Goal: Task Accomplishment & Management: Complete application form

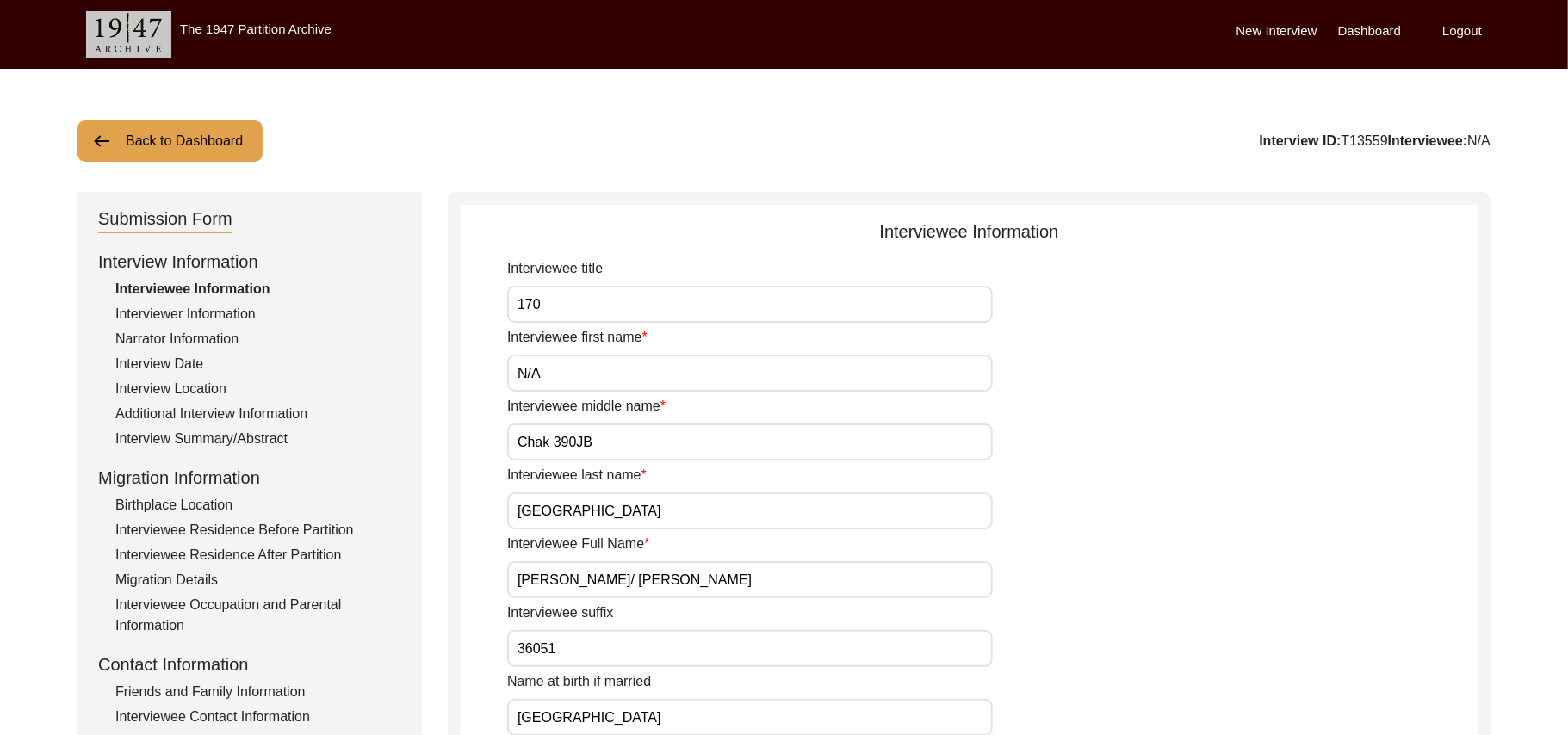
type input "Mr"
type input "Nazir"
type input "[PERSON_NAME]"
type input "N/A"
type input "[PERSON_NAME]"
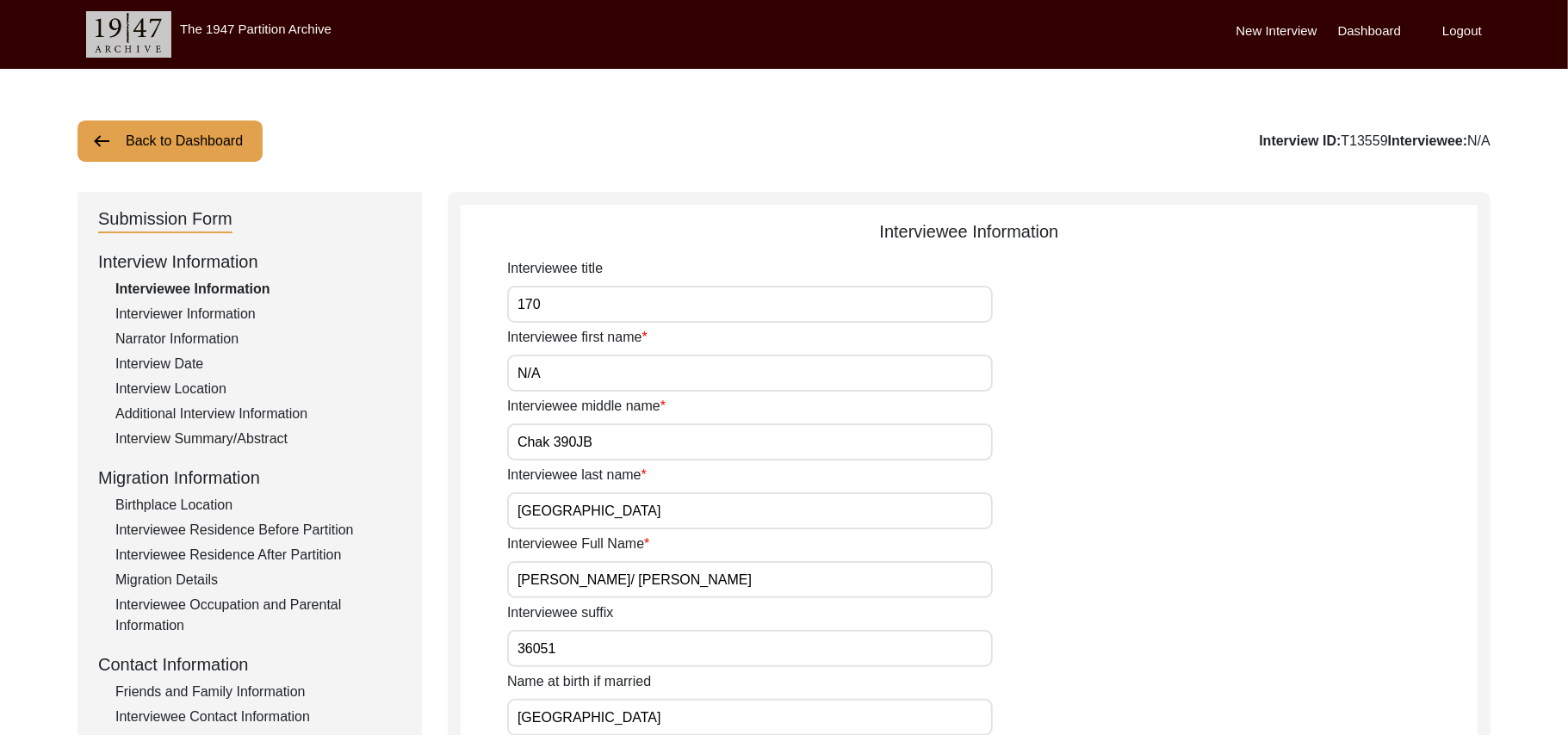
type input "N/A"
type input "[PERSON_NAME]"
type input "1935"
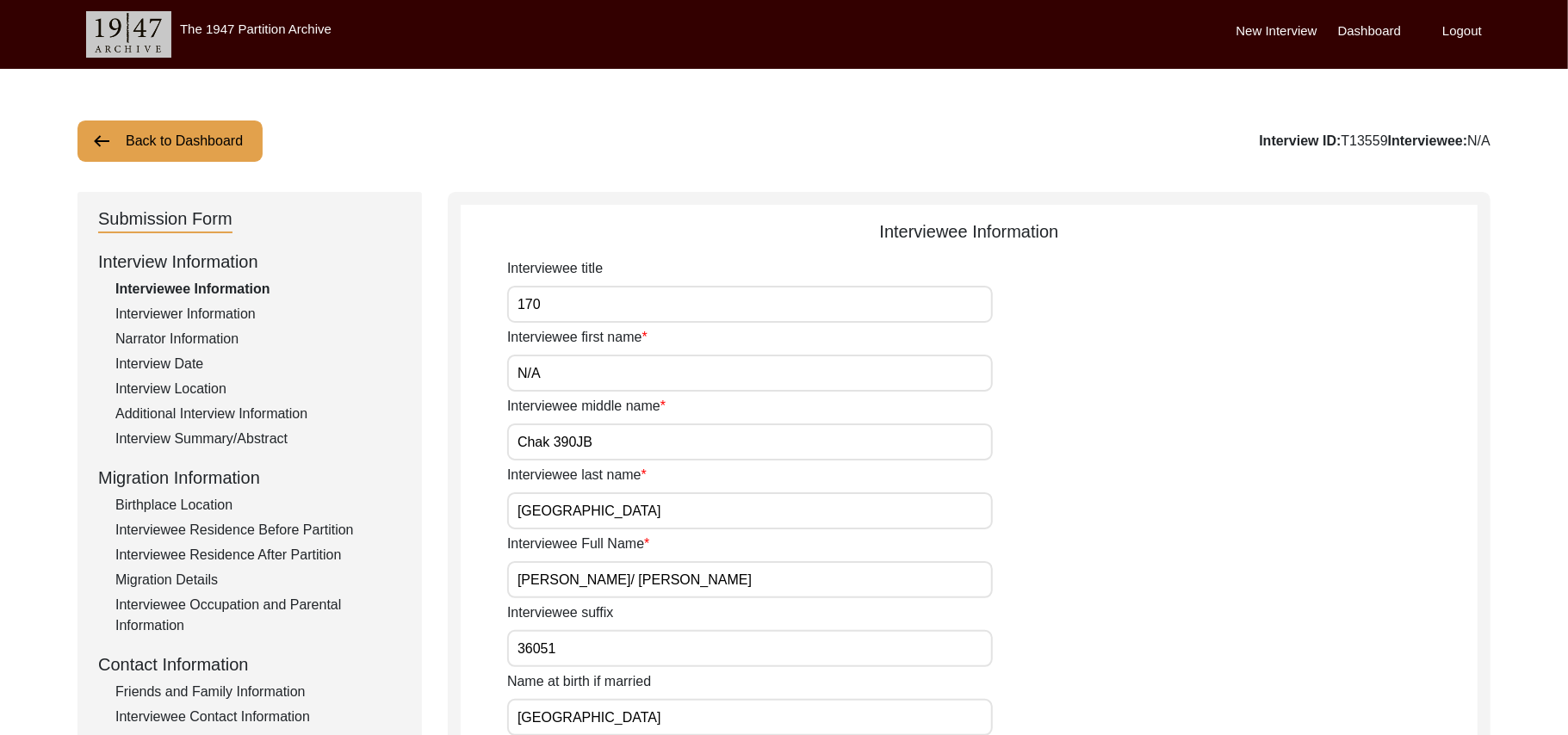
type input "90 Years"
type input "[DEMOGRAPHIC_DATA]"
type input "N/A"
type textarea "N/A"
type input "Punjabi"
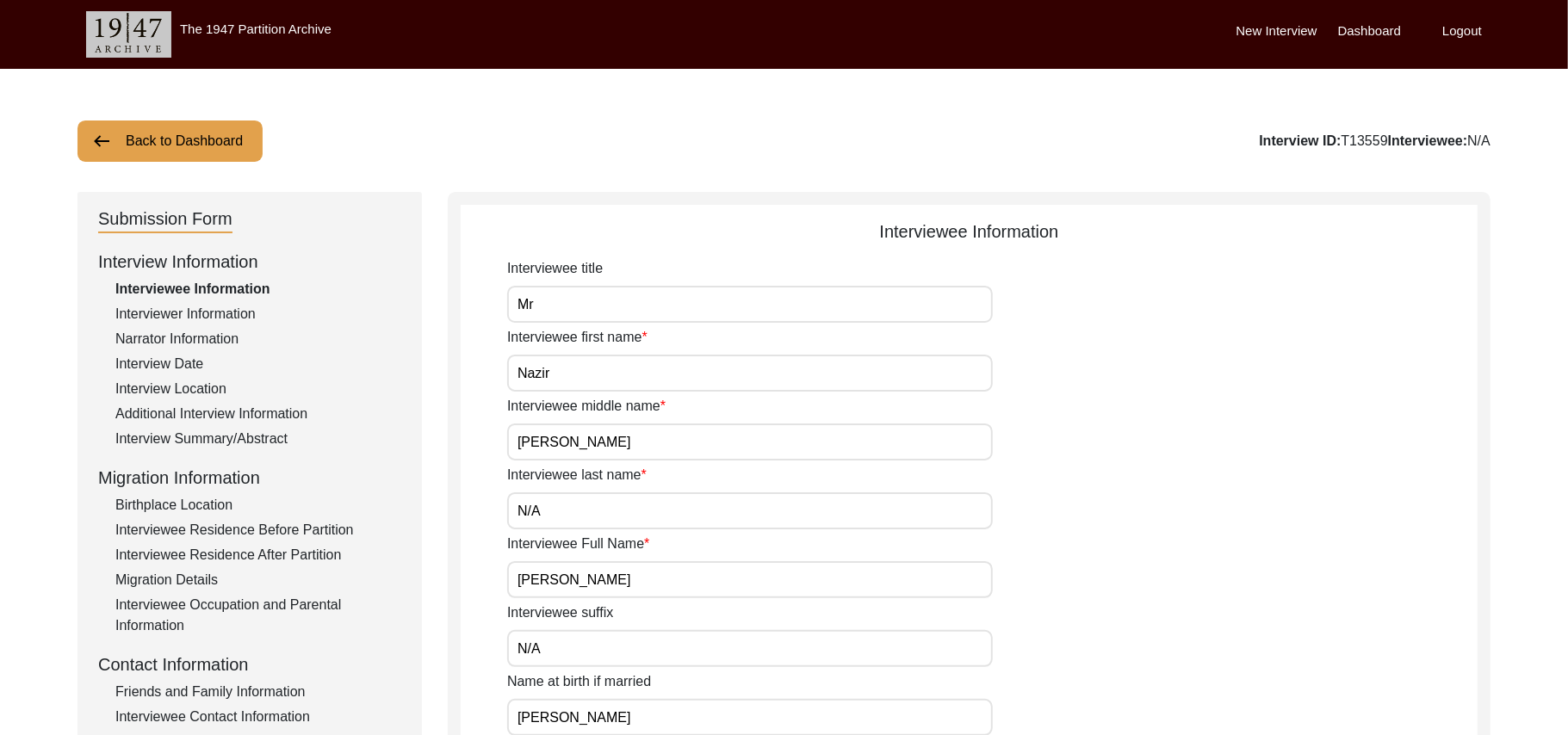
type input "Malwai"
type input "[DEMOGRAPHIC_DATA]"
type input "Araein"
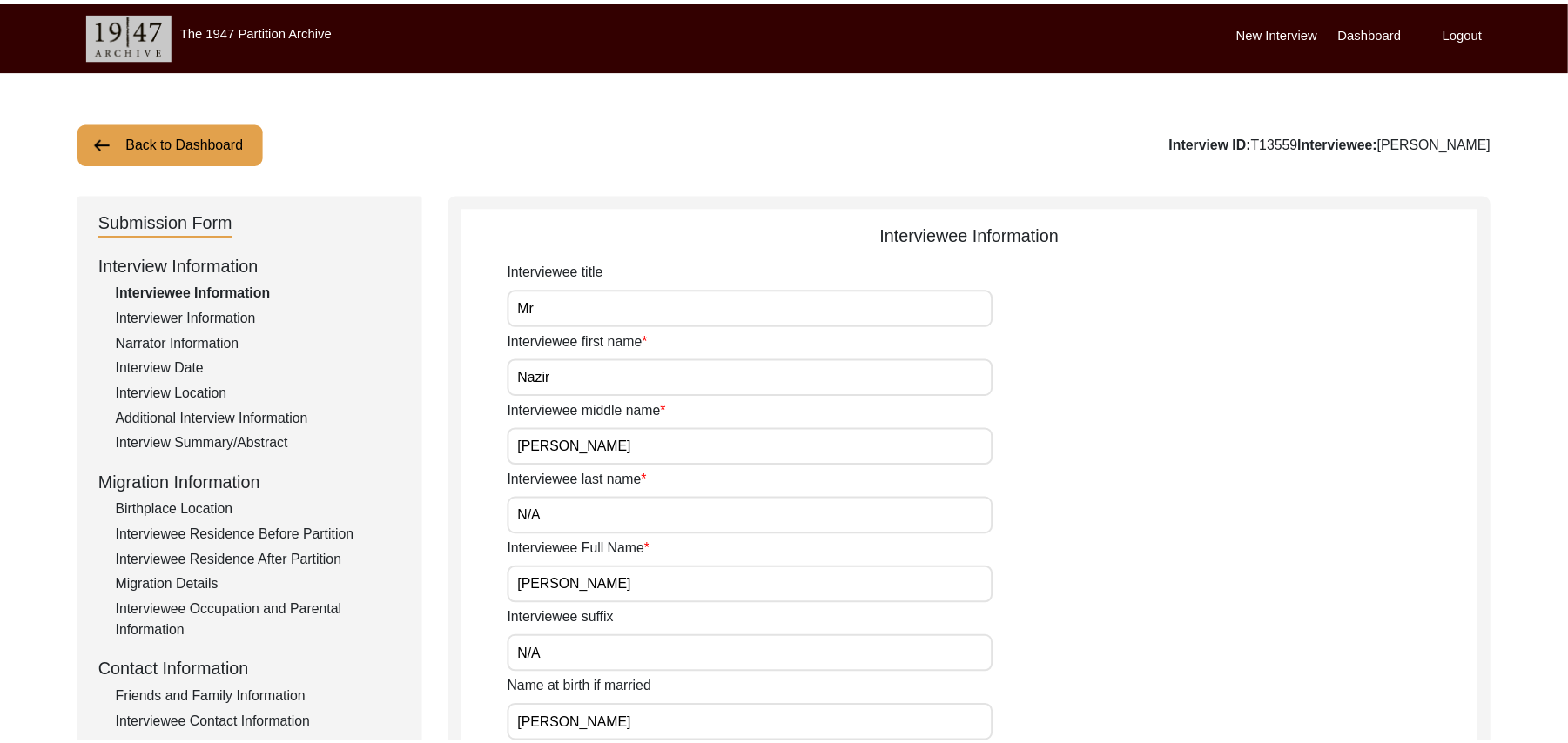
scroll to position [653, 0]
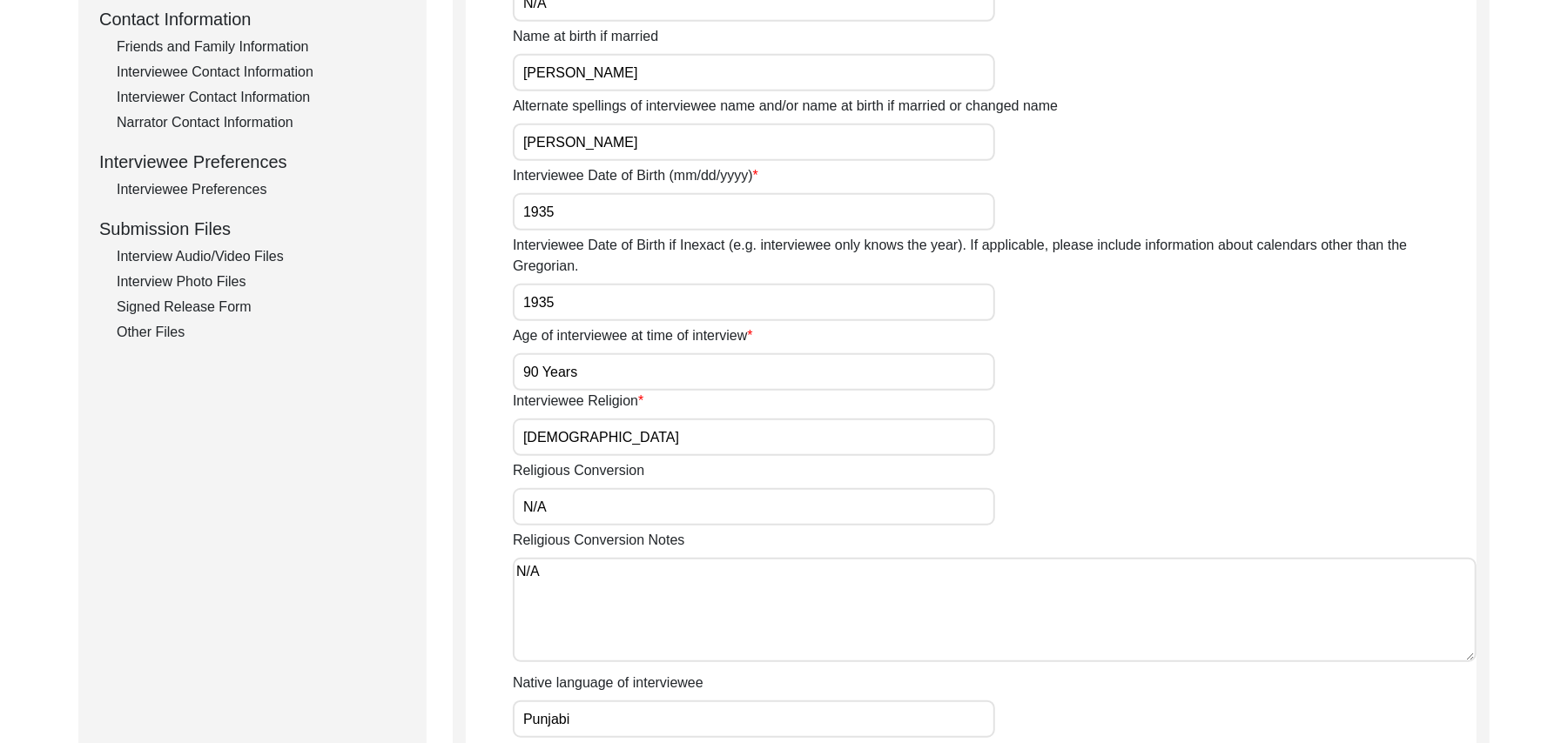
click at [272, 251] on div "Interview Audio/Video Files" at bounding box center [261, 256] width 289 height 21
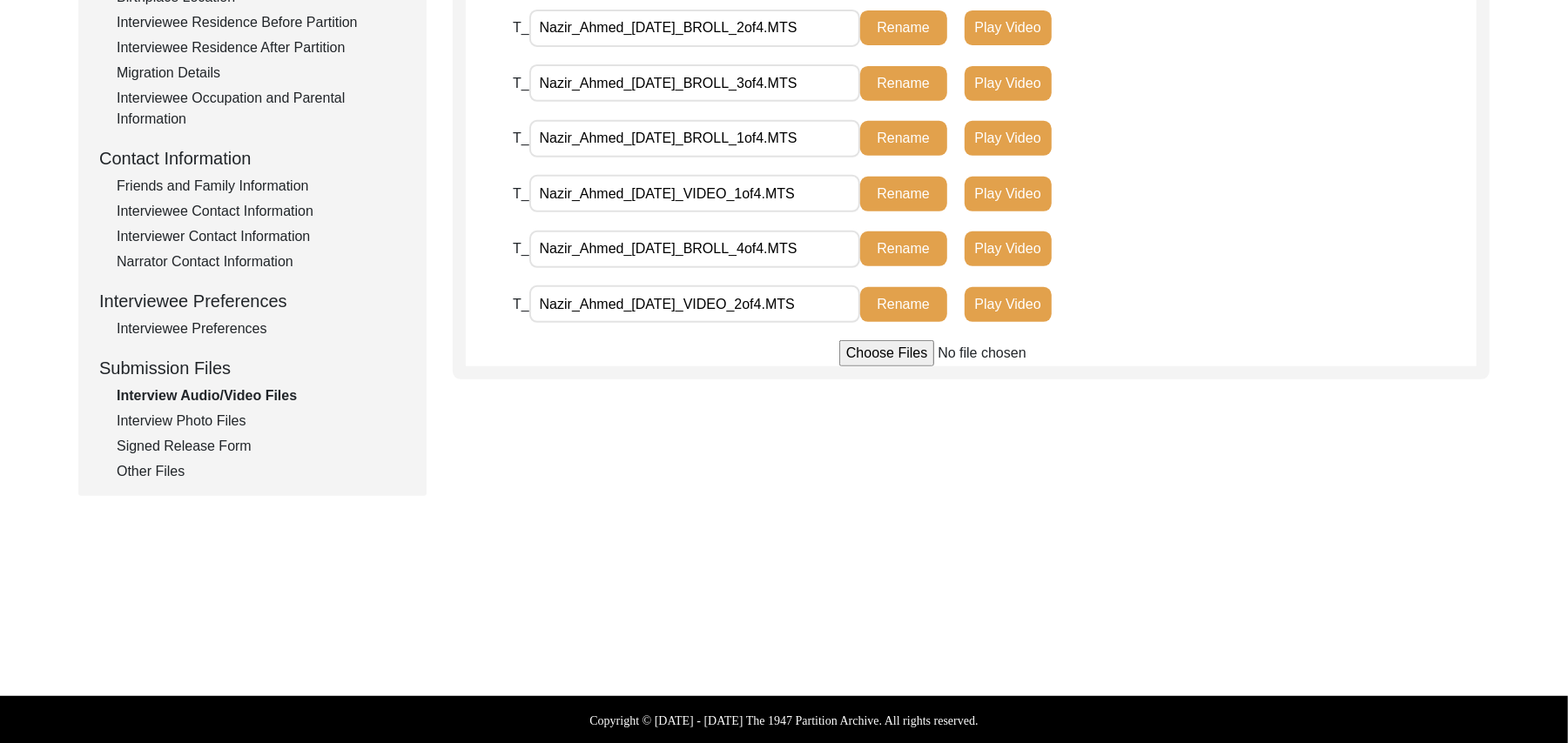
click at [207, 412] on div "Interview Photo Files" at bounding box center [261, 421] width 289 height 21
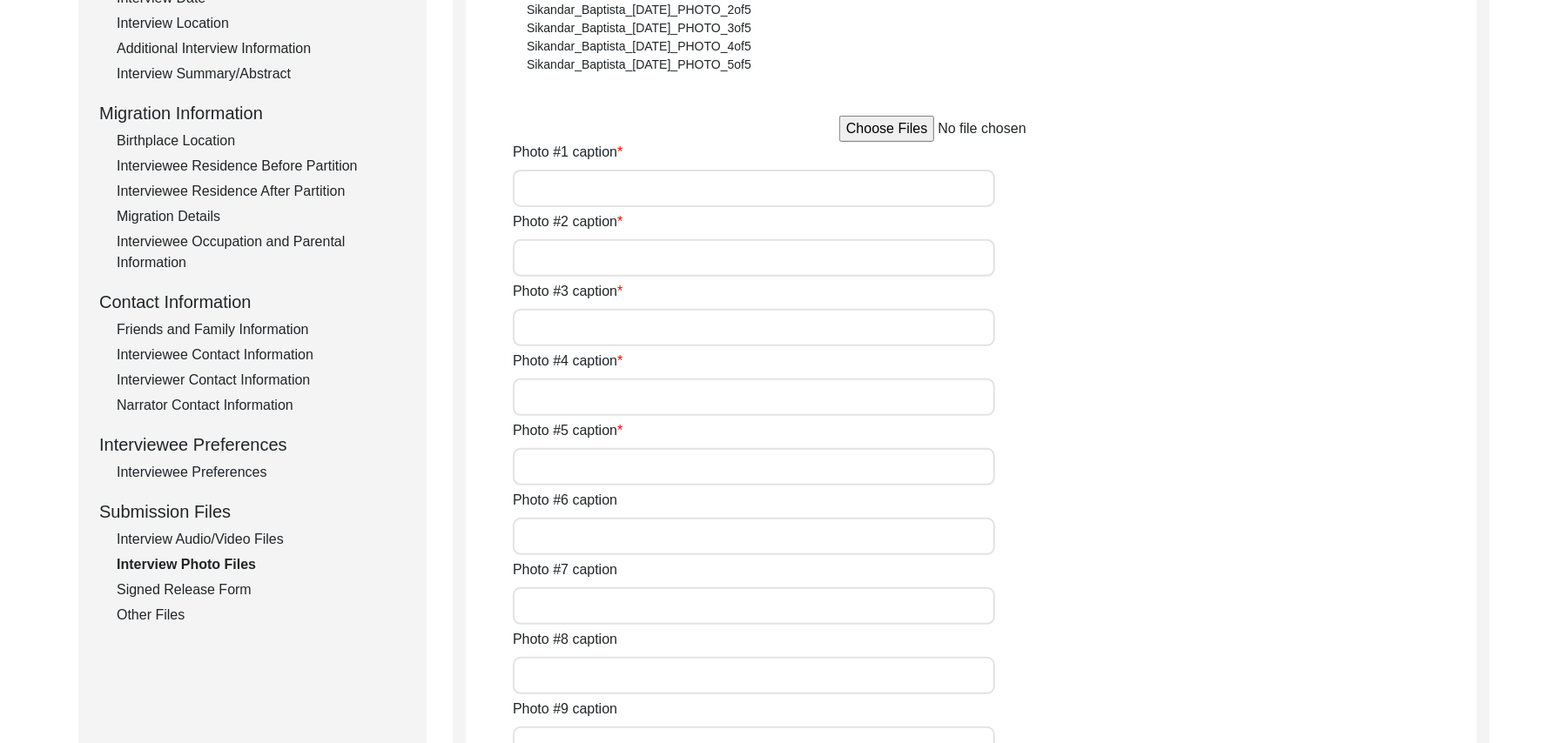
scroll to position [231, 0]
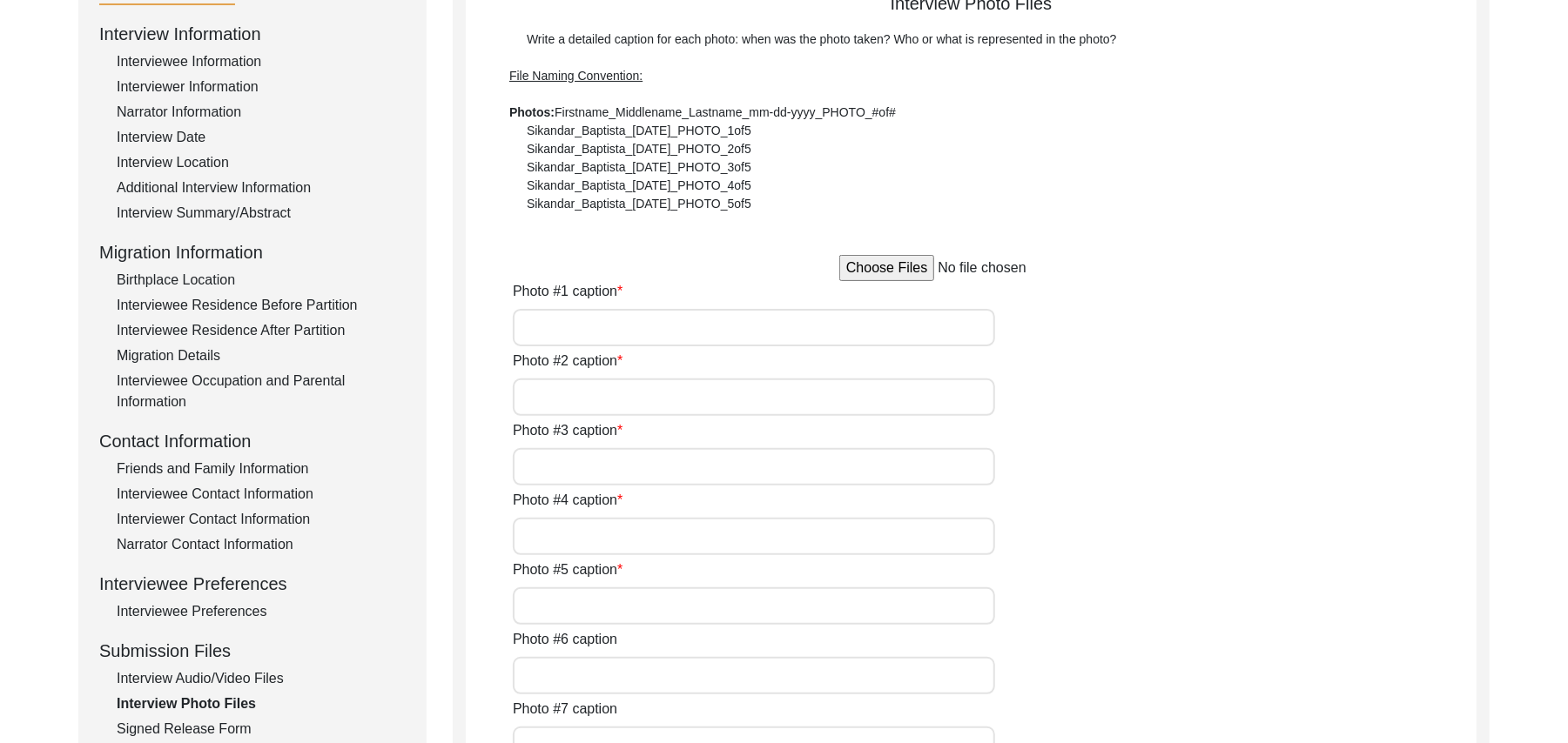
click at [904, 269] on input "file" at bounding box center [971, 267] width 264 height 26
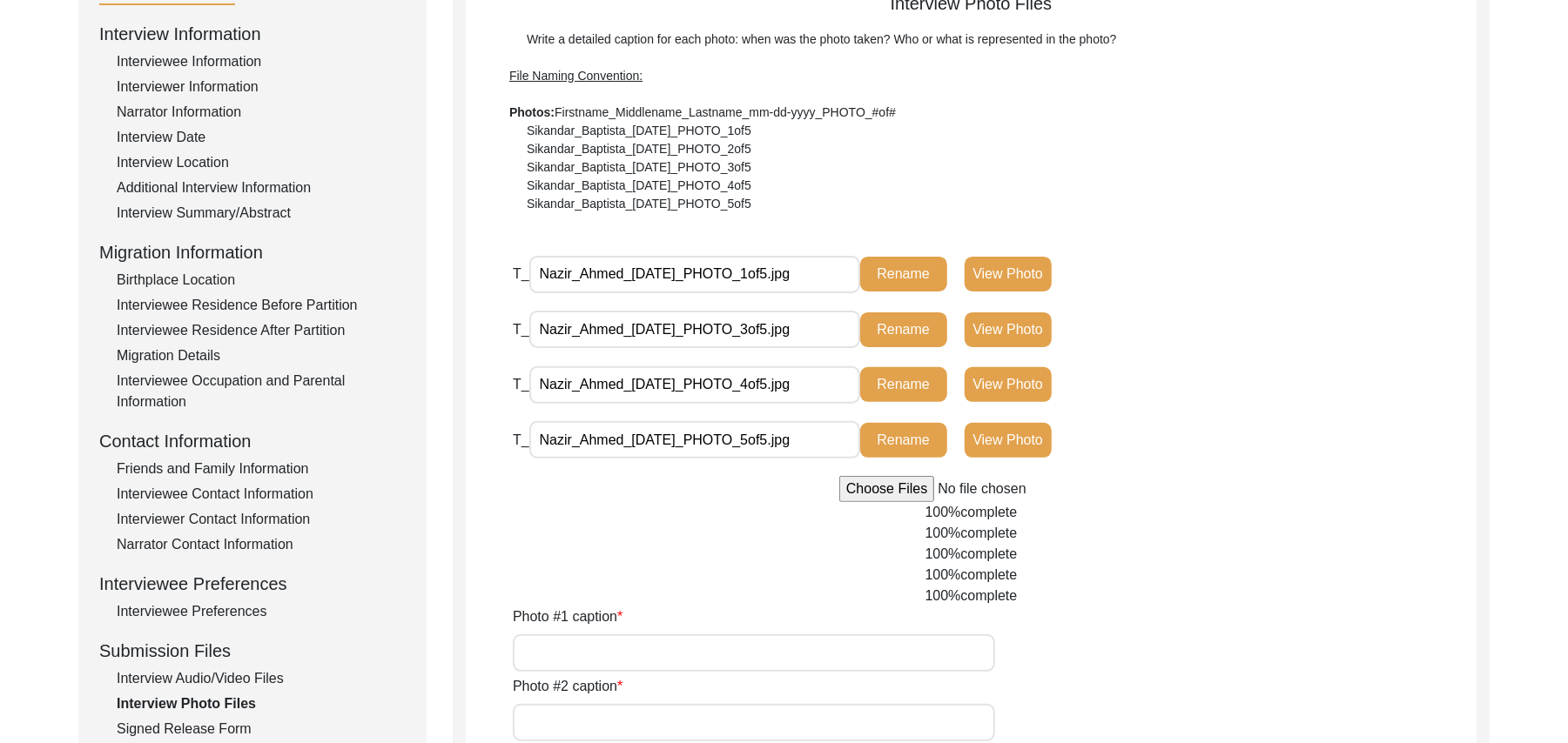
click at [908, 491] on input "file" at bounding box center [971, 489] width 264 height 26
type input "C:\fakepath\Nazir_Ahmed_[DATE]_PHOTO_2of5.jpg"
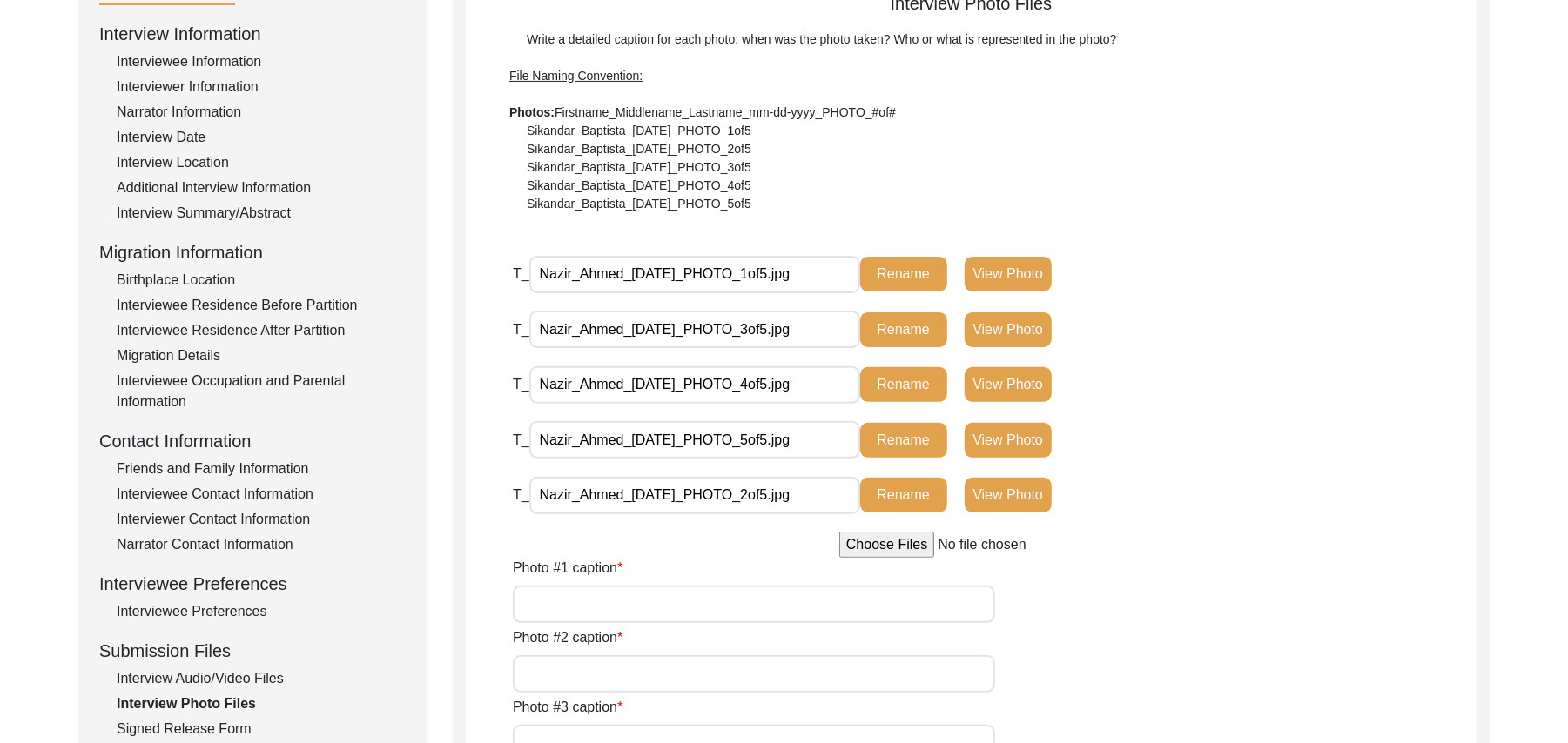
click at [228, 726] on div "Signed Release Form" at bounding box center [261, 729] width 289 height 21
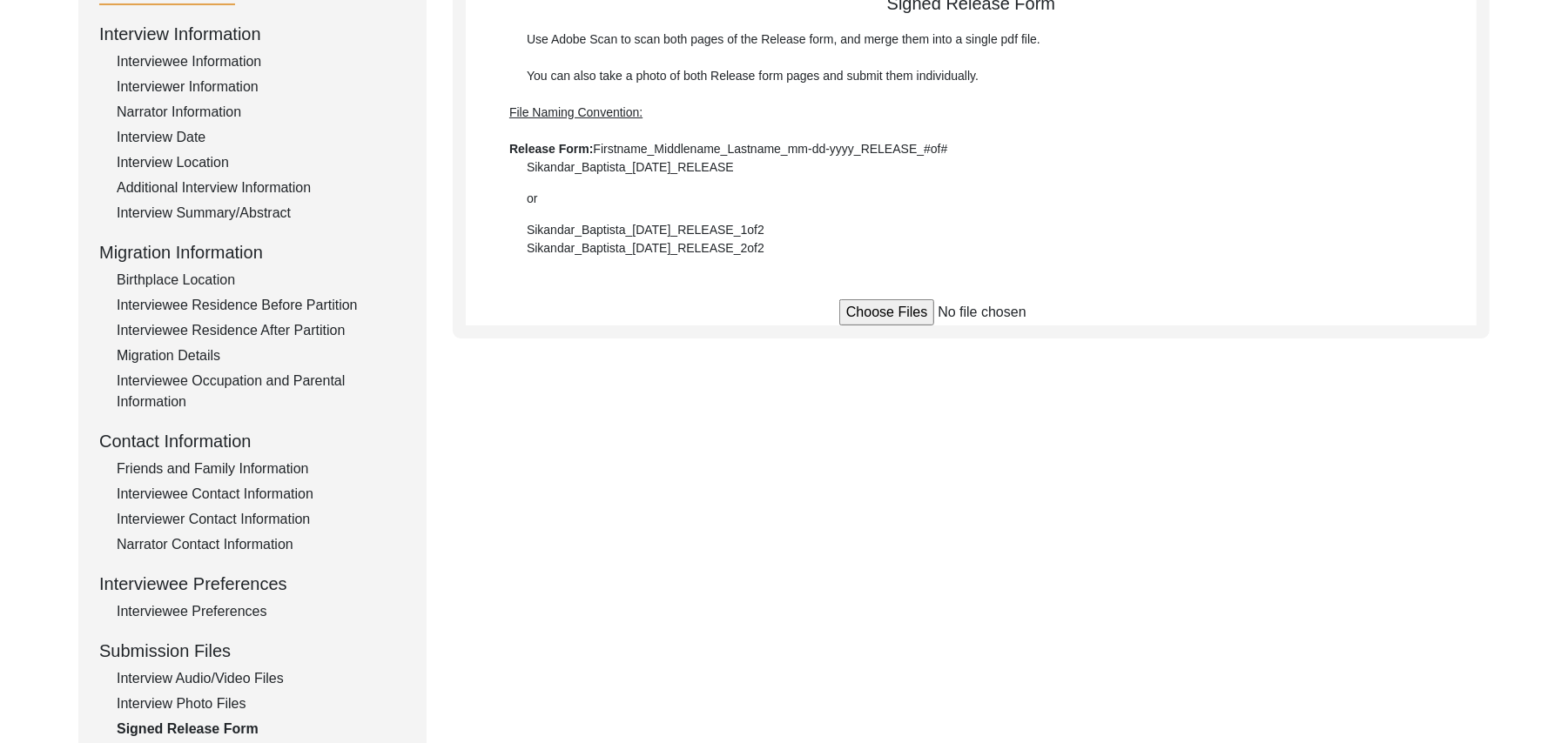
click at [862, 311] on input "file" at bounding box center [971, 312] width 264 height 26
type input "C:\fakepath\Nazir_Ahmed_[DATE]_RELEASE_1of2.jpg"
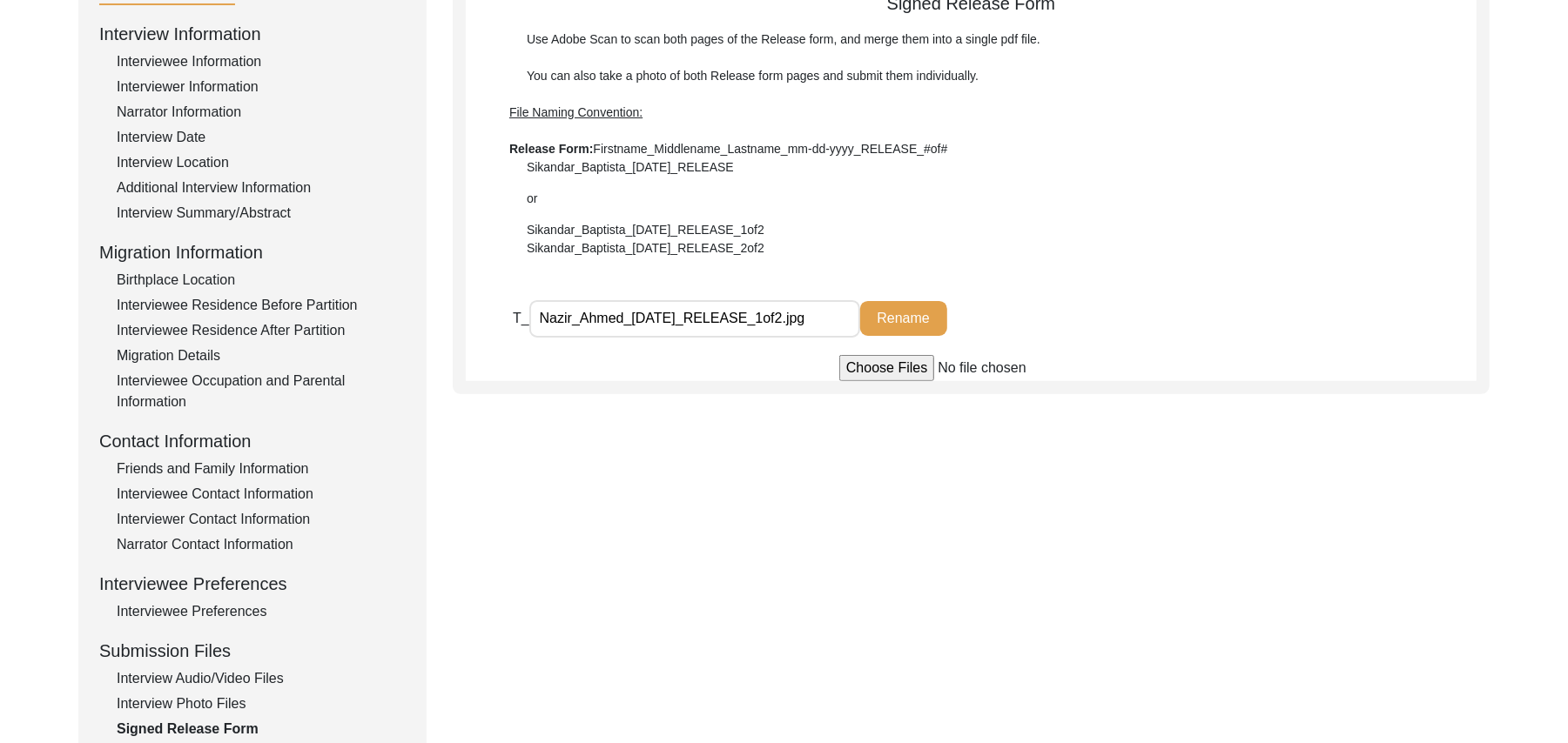
click at [918, 366] on input "file" at bounding box center [971, 368] width 264 height 26
type input "C:\fakepath\Nazir_Ahmed_[DATE]_RELEASE_2of2.jpg"
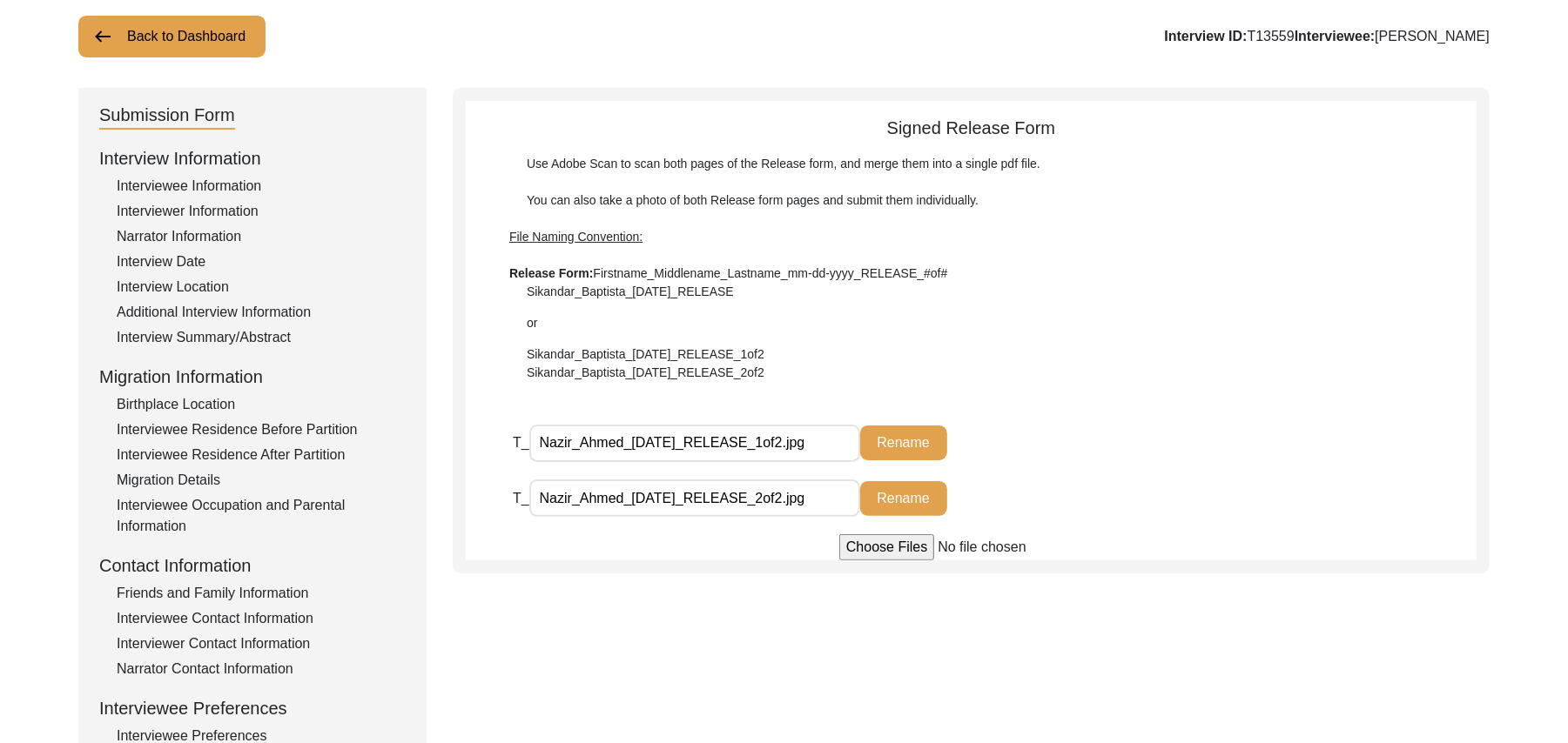
scroll to position [0, 0]
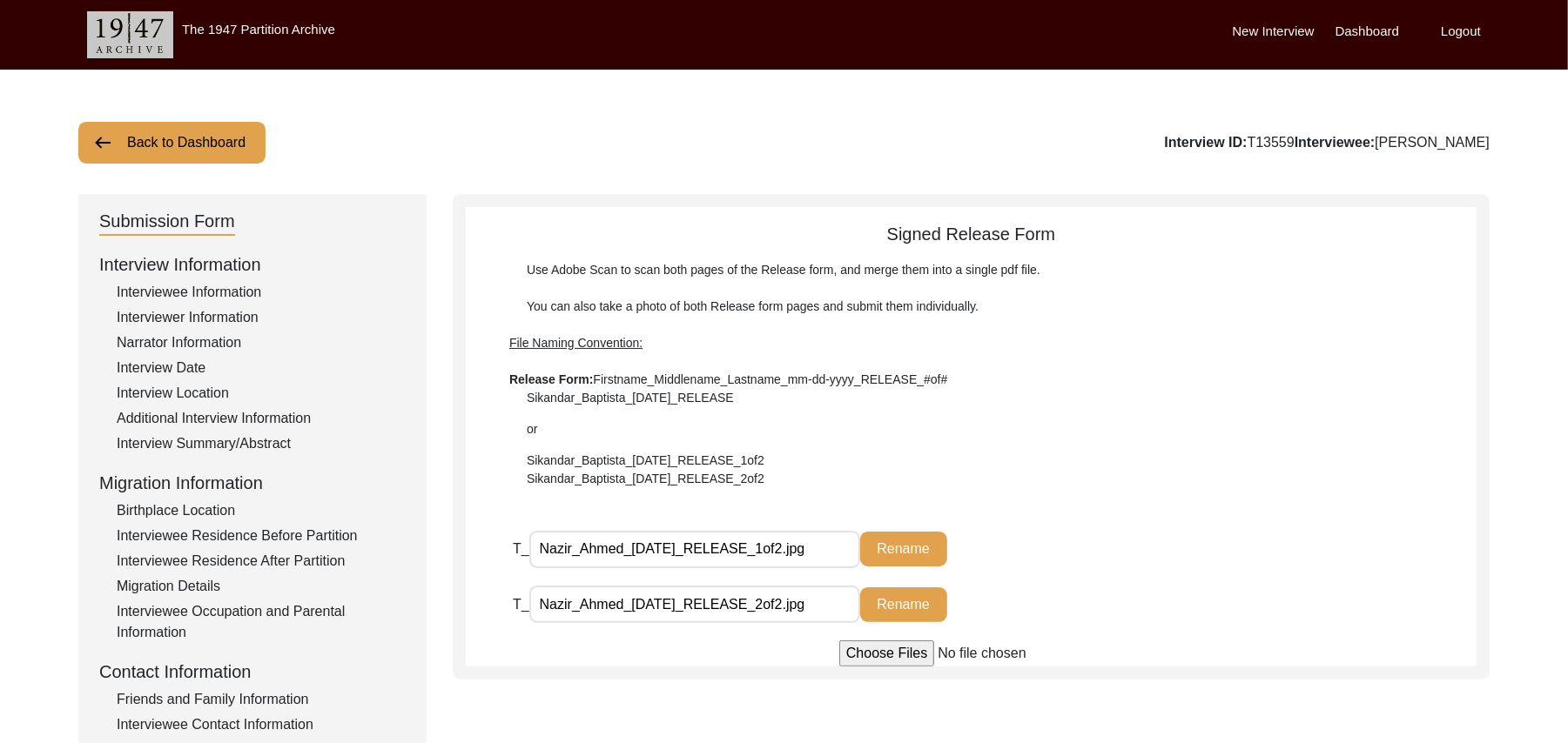
click at [247, 127] on button "Back to Dashboard" at bounding box center [172, 143] width 187 height 42
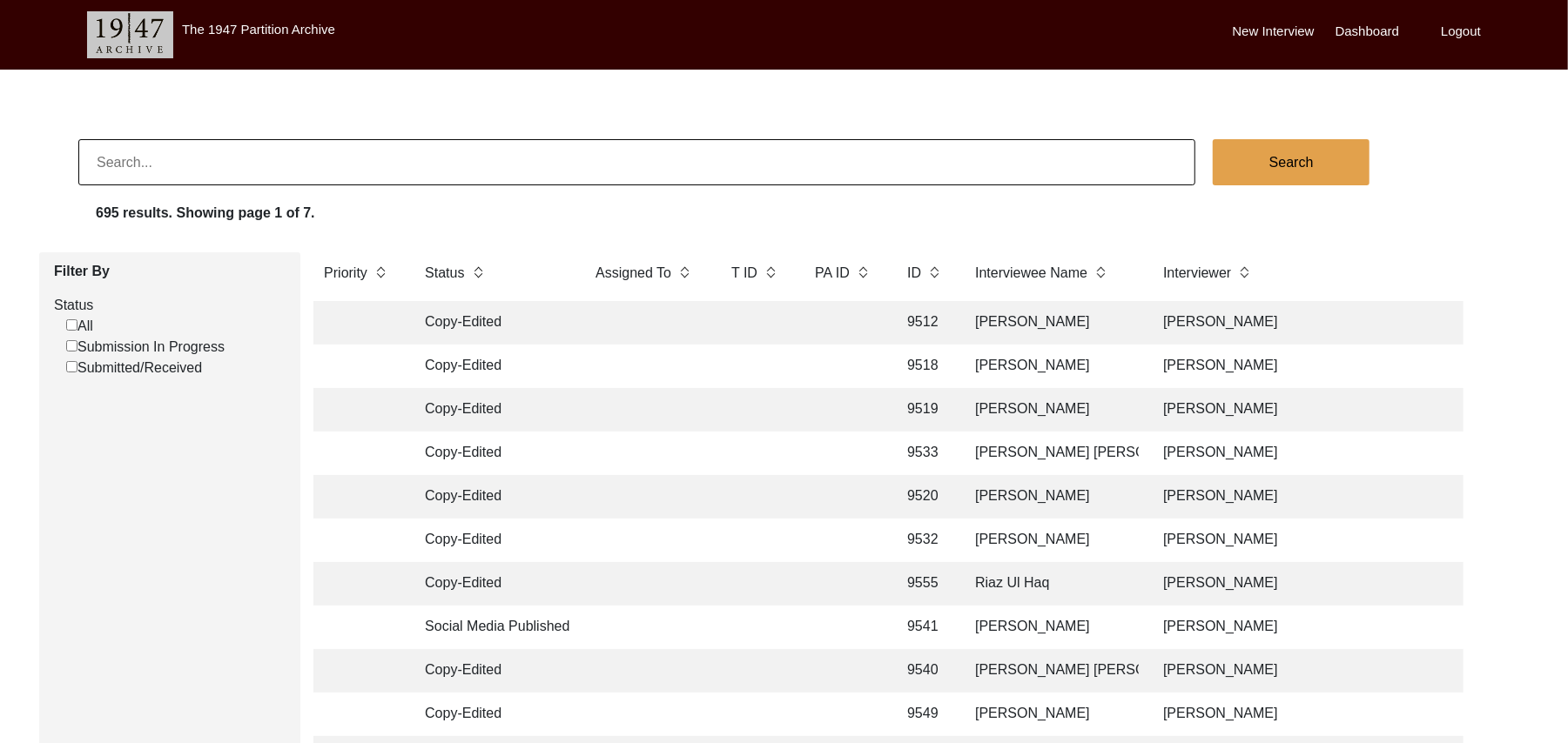
click at [71, 347] on input "Submission In Progress" at bounding box center [71, 346] width 11 height 11
checkbox input "false"
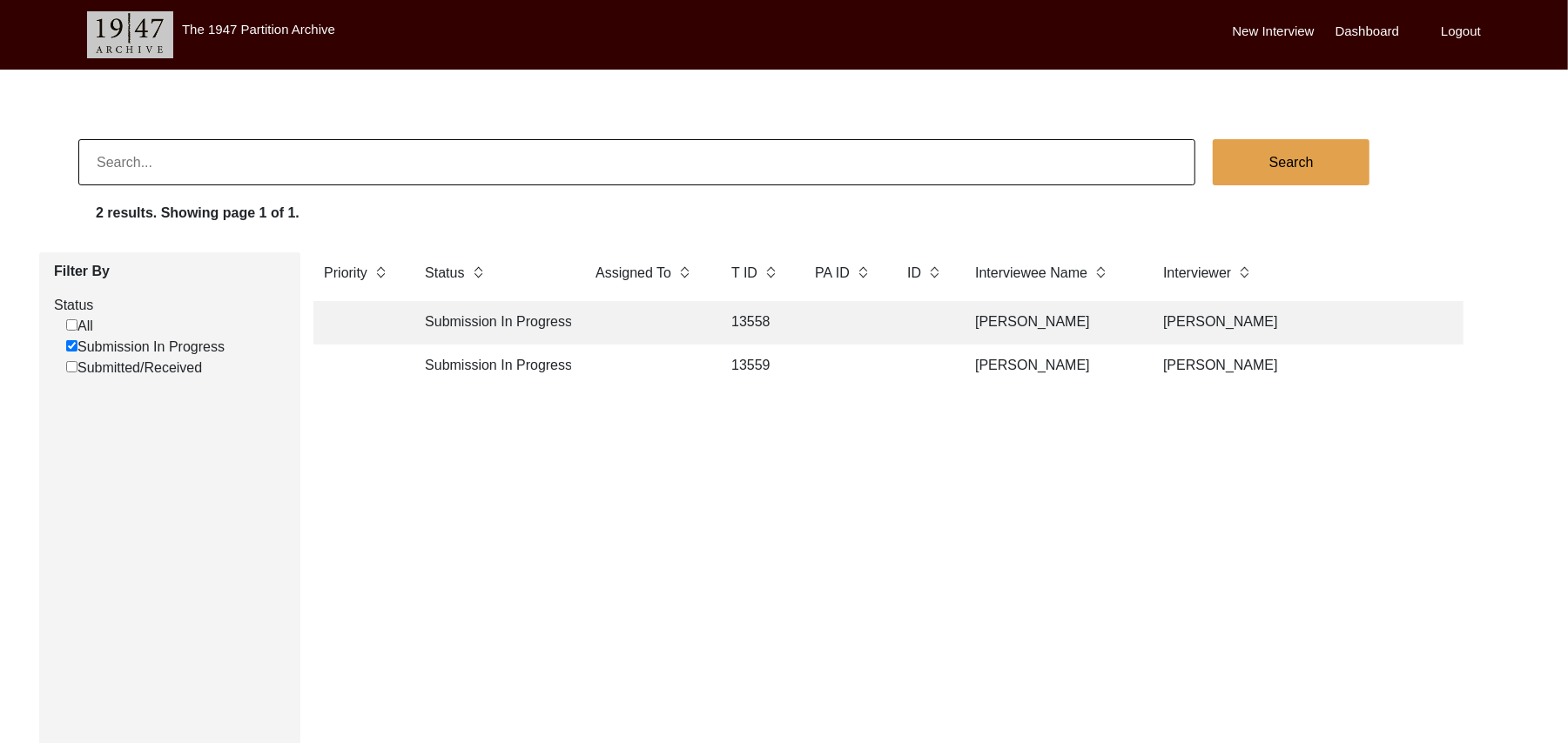
click at [743, 317] on td "13558" at bounding box center [756, 323] width 69 height 44
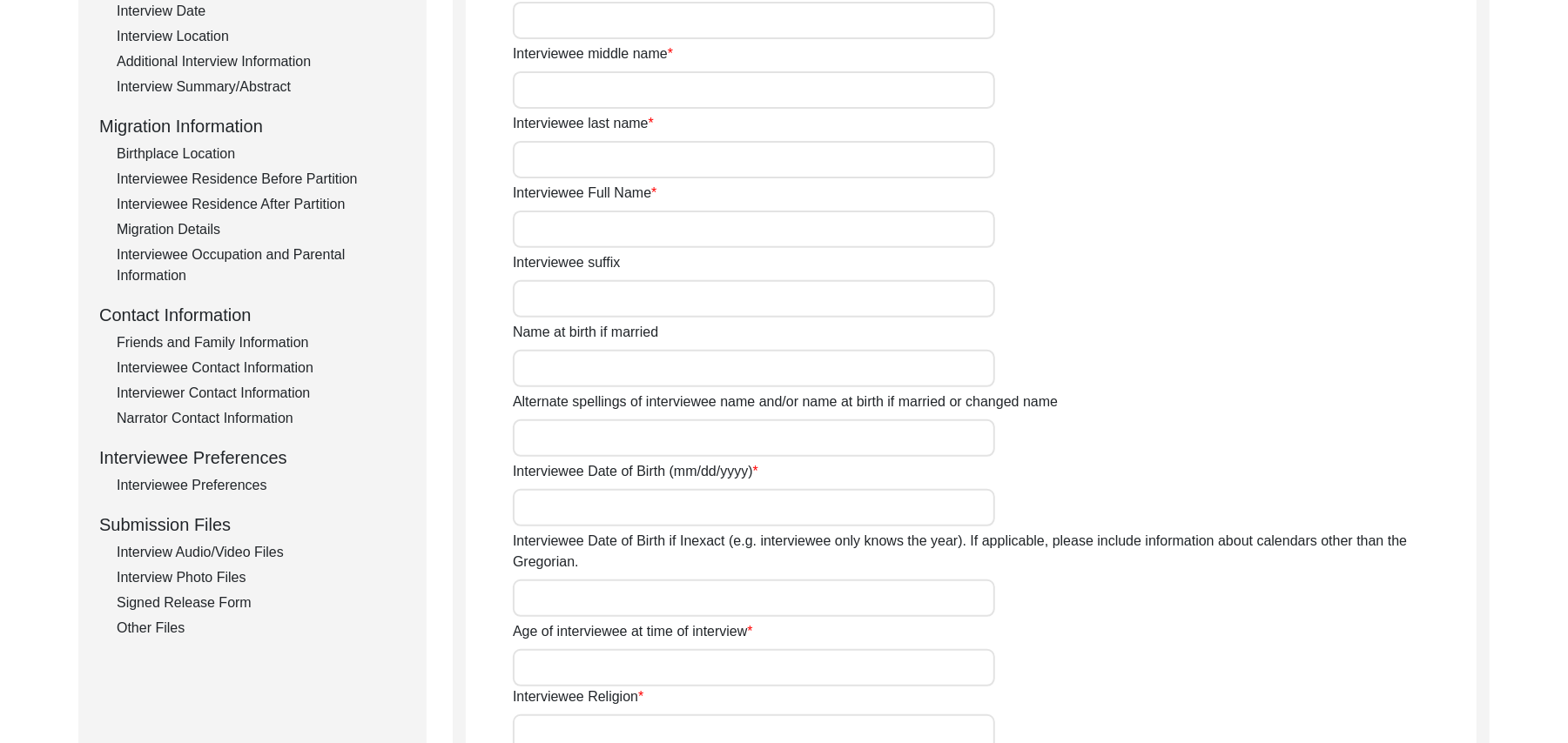
scroll to position [403, 0]
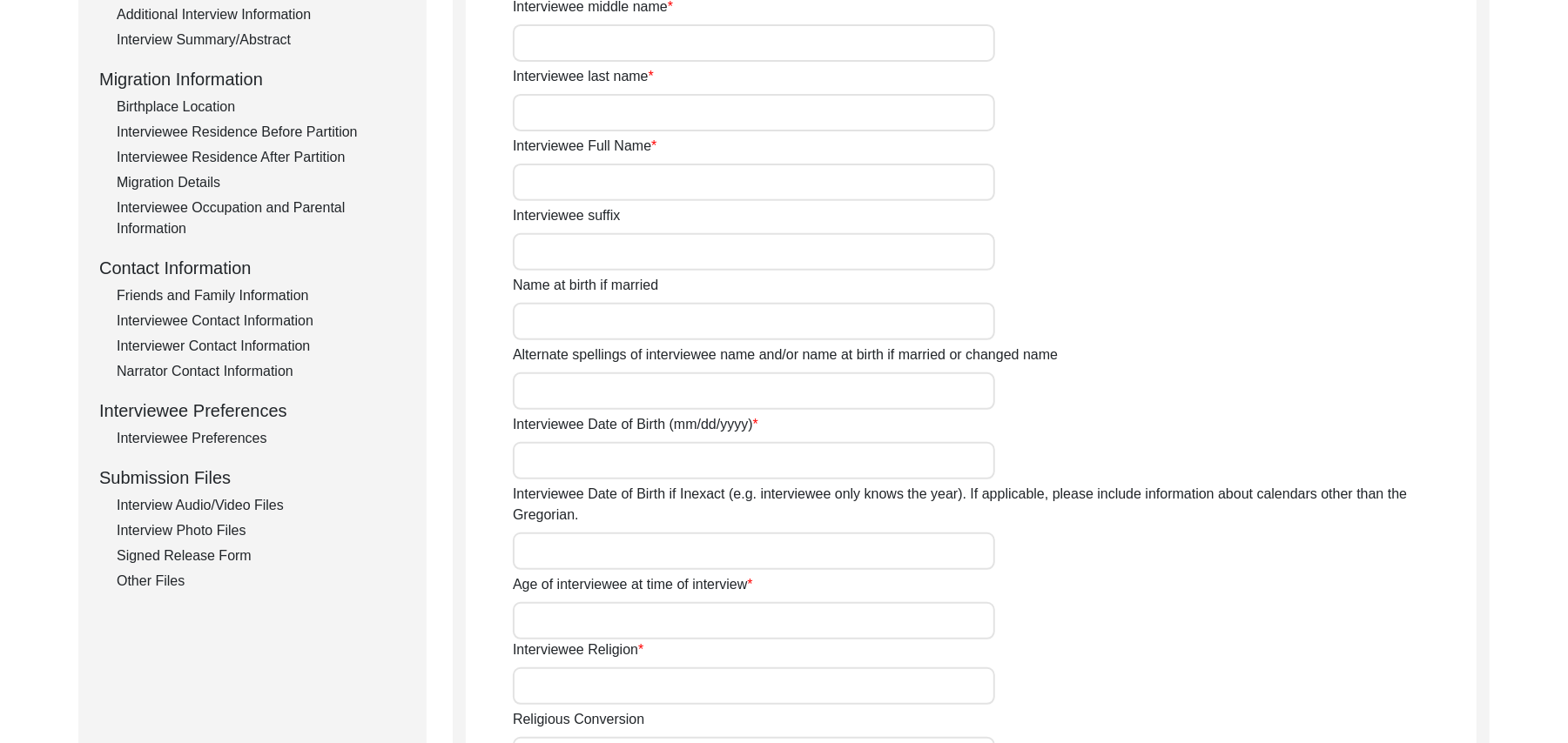
click at [237, 528] on div "Interview Photo Files" at bounding box center [261, 530] width 289 height 21
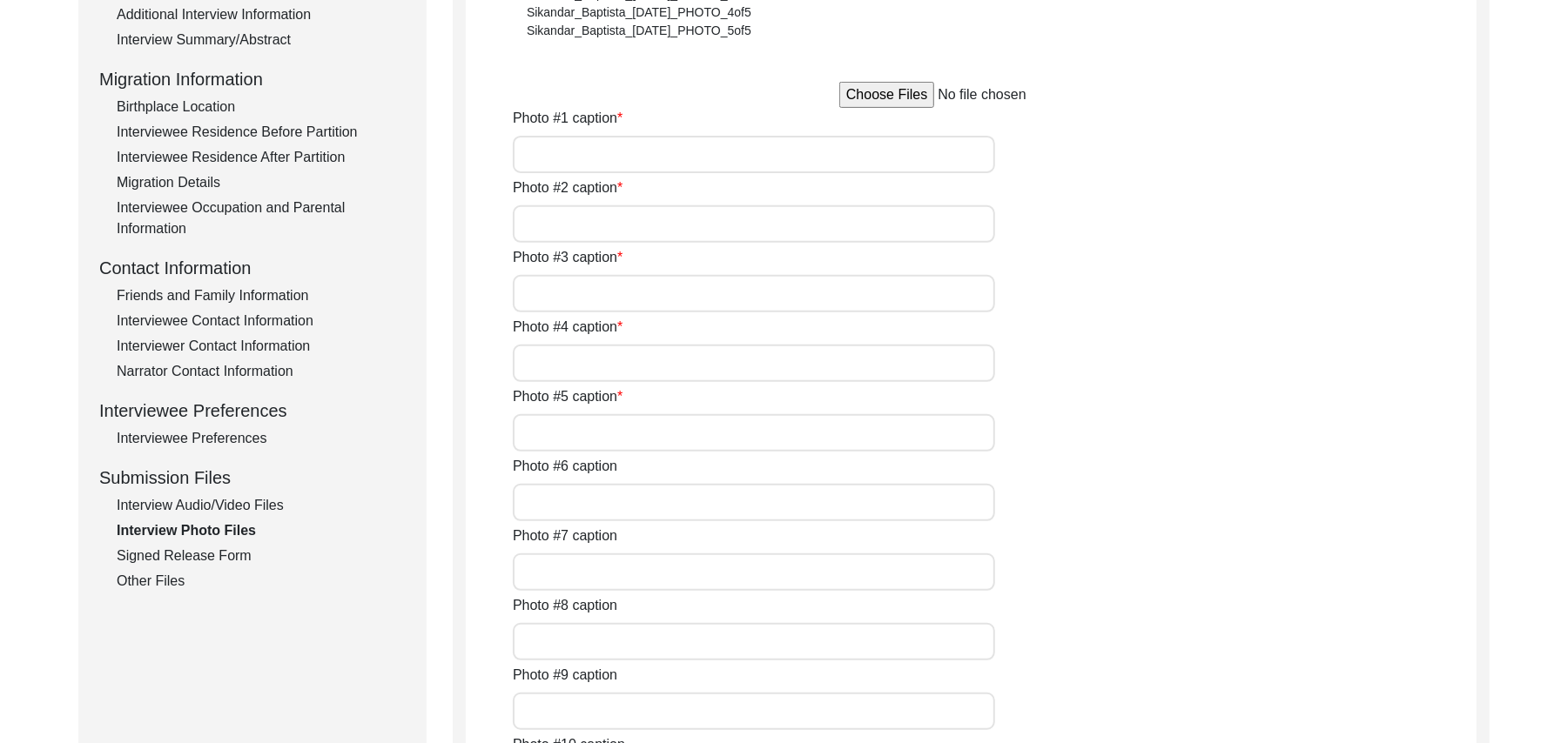
click at [246, 502] on div "Interview Audio/Video Files" at bounding box center [261, 506] width 289 height 21
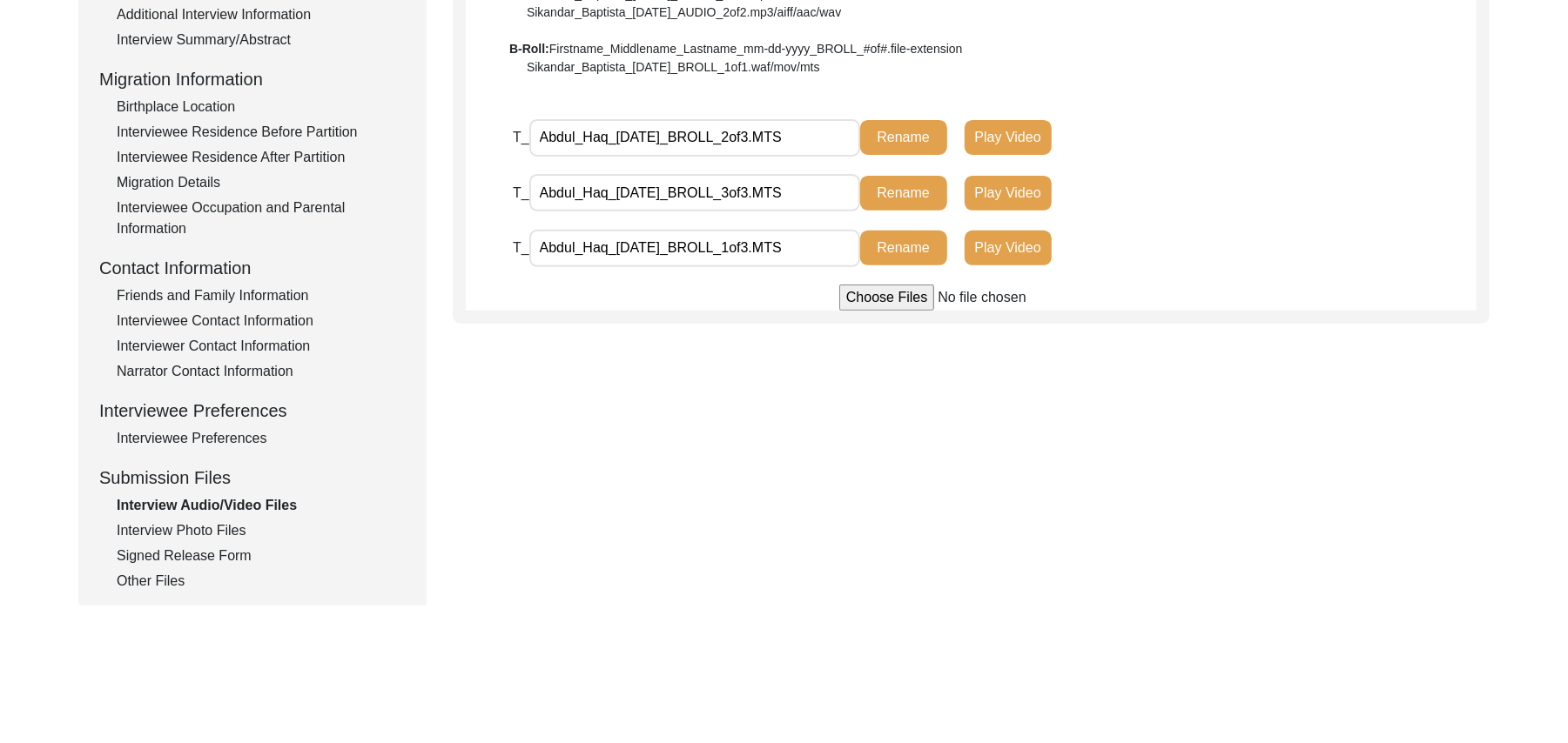
click at [232, 528] on div "Interview Photo Files" at bounding box center [261, 530] width 289 height 21
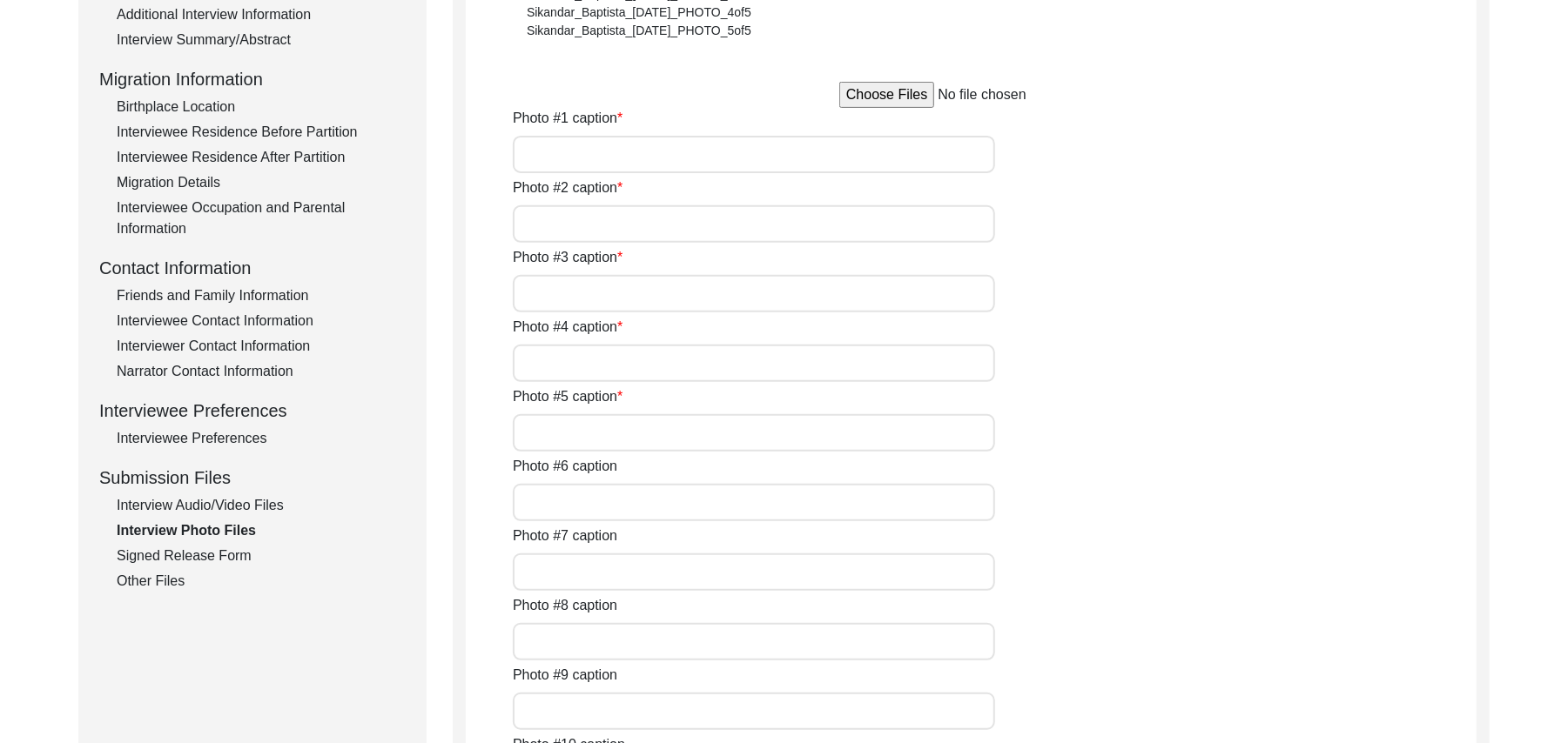
click at [910, 91] on input "file" at bounding box center [971, 95] width 264 height 26
type input "C:\fakepath\Abdul_Haq_[DATE]_PHOTO_1of8.jpg"
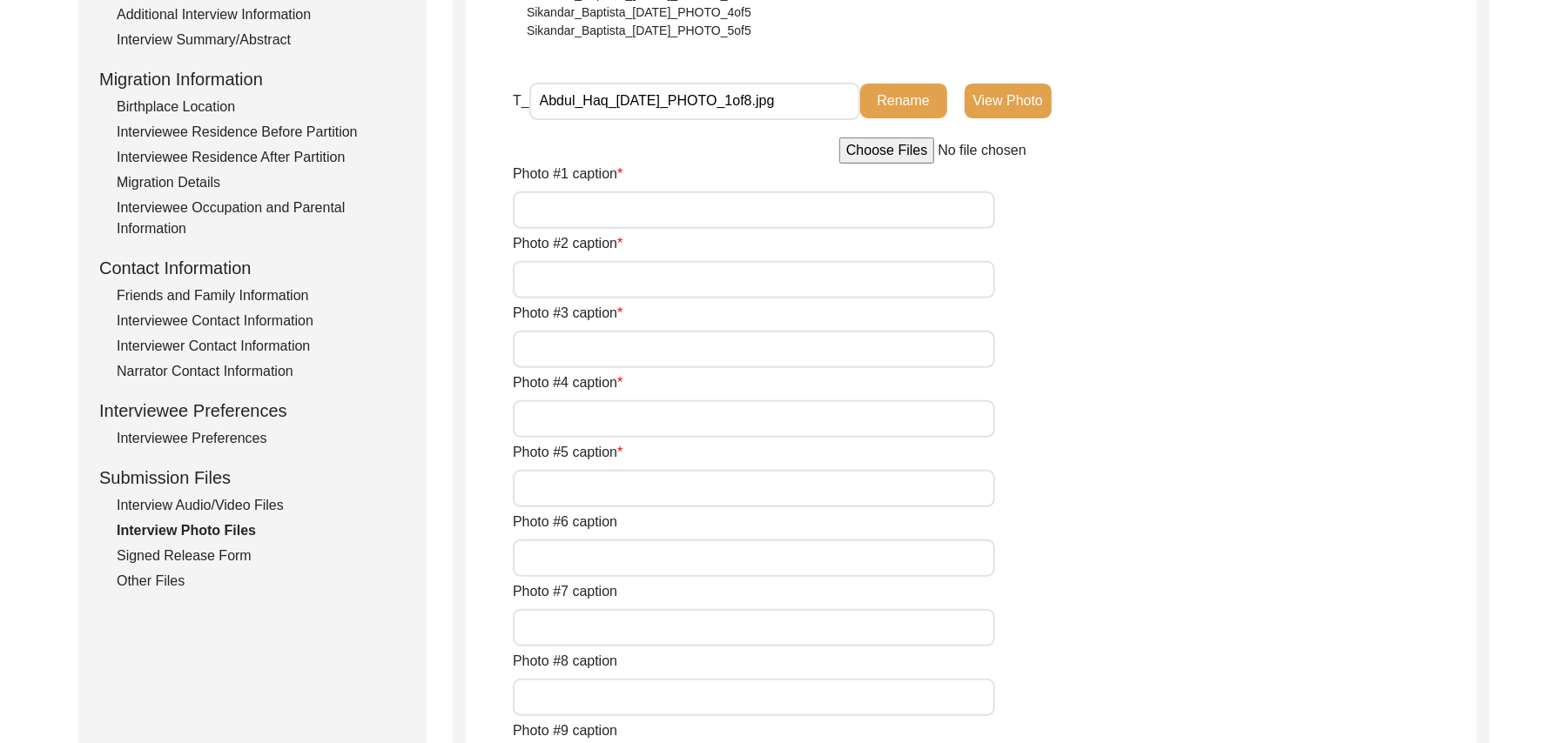
click at [923, 152] on input "file" at bounding box center [971, 151] width 264 height 26
type input "C:\fakepath\Abdul_Haq_[DATE]_PHOTO_2of8.jpg"
